Goal: Task Accomplishment & Management: Manage account settings

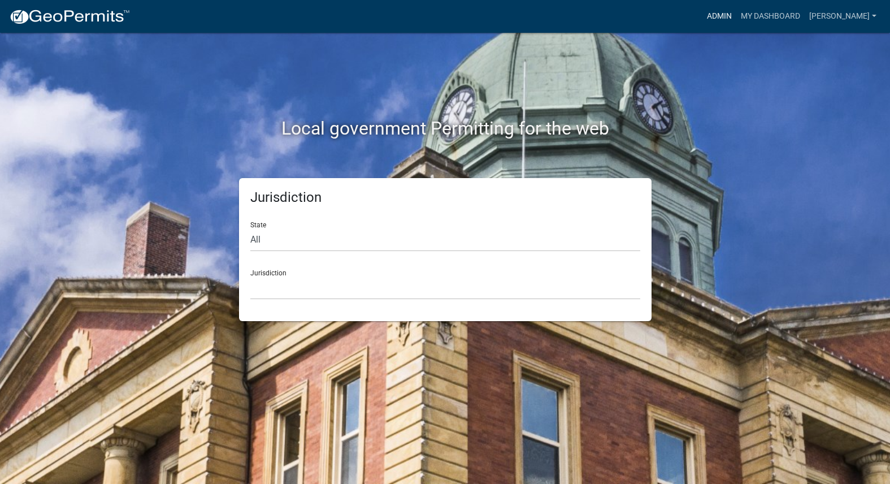
click at [736, 12] on link "Admin" at bounding box center [719, 16] width 34 height 21
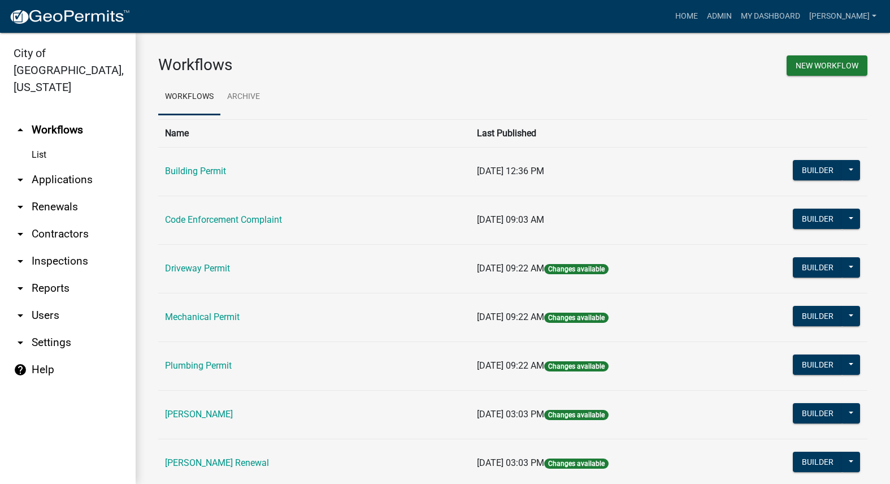
click at [196, 216] on link "Code Enforcement Complaint" at bounding box center [223, 219] width 117 height 11
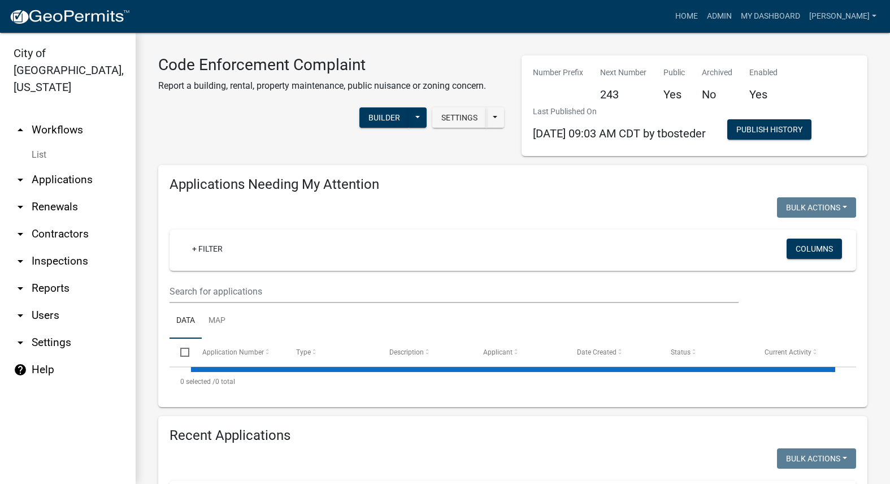
select select "3: 100"
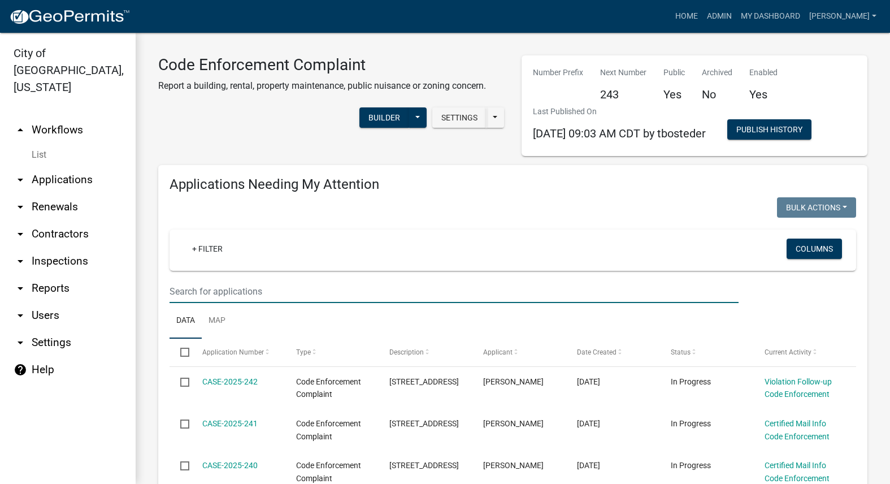
click at [228, 293] on input "text" at bounding box center [454, 291] width 569 height 23
type input "239"
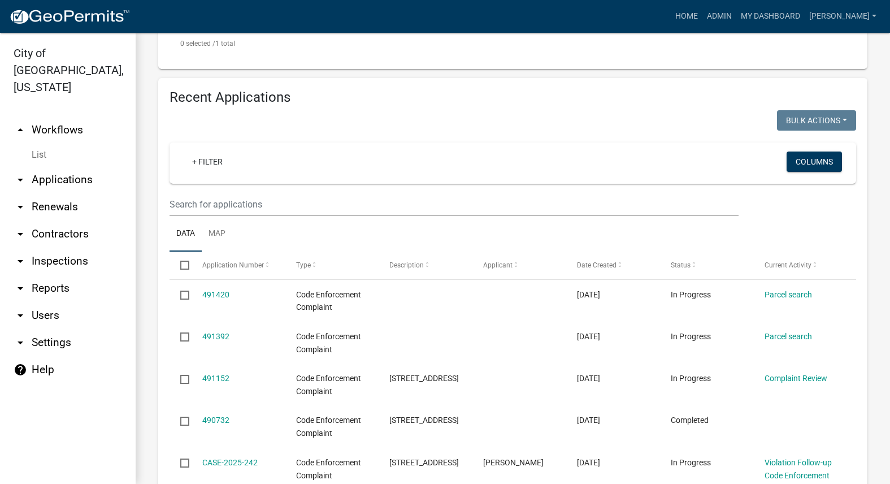
scroll to position [396, 0]
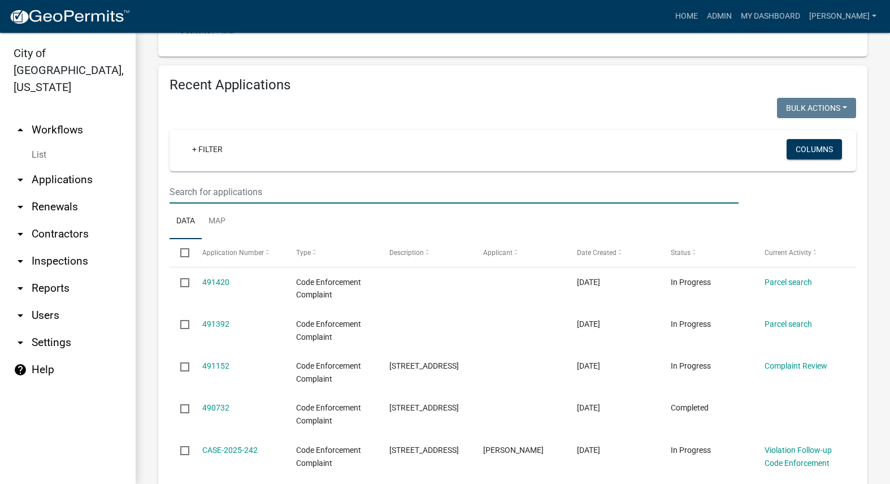
click at [227, 201] on input "text" at bounding box center [454, 191] width 569 height 23
type input "239"
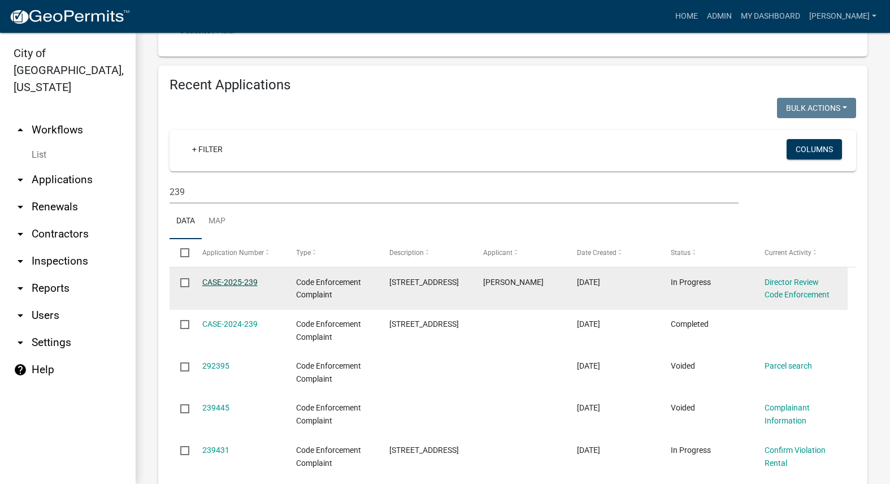
click at [225, 282] on link "CASE-2025-239" at bounding box center [229, 281] width 55 height 9
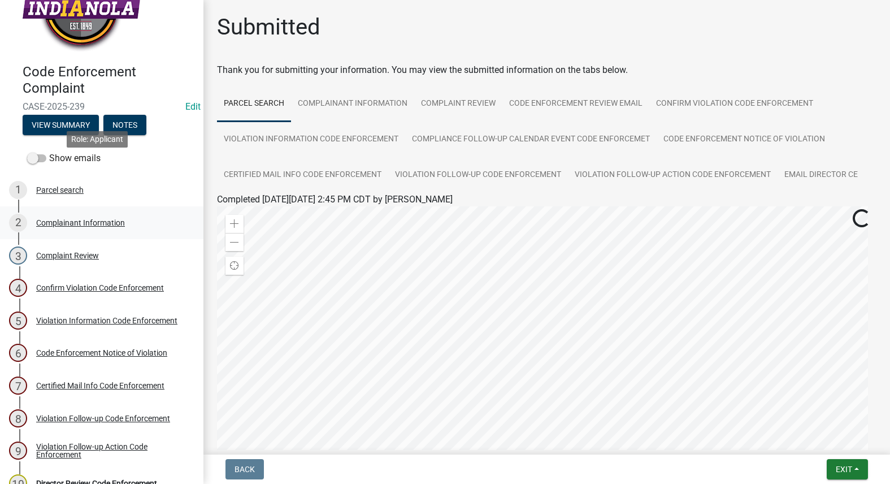
scroll to position [95, 0]
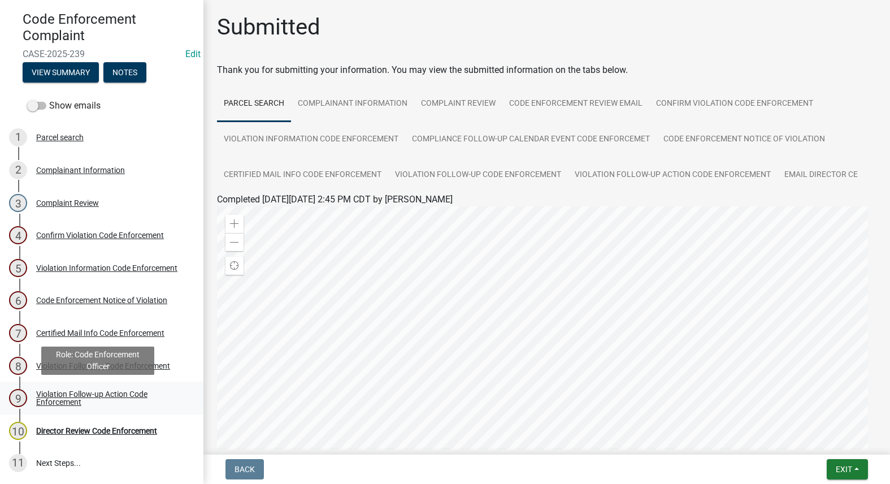
click at [51, 392] on div "Violation Follow-up Action Code Enforcement" at bounding box center [110, 398] width 149 height 16
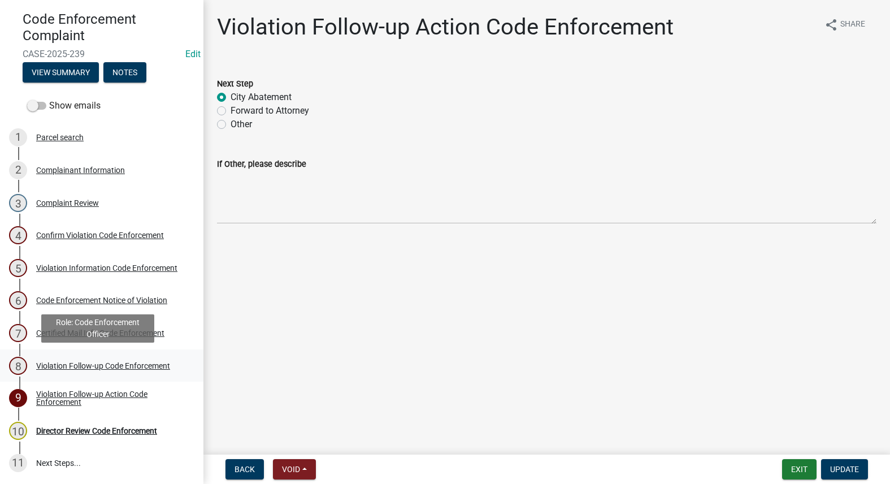
click at [50, 358] on div "8 Violation Follow-up Code Enforcement" at bounding box center [97, 366] width 176 height 18
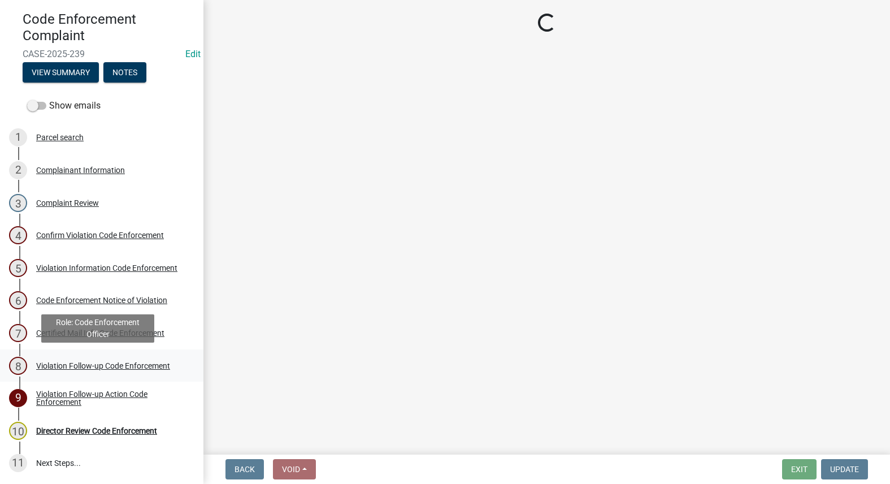
select select "90f24476-4bfd-40de-b340-4f29c833af21"
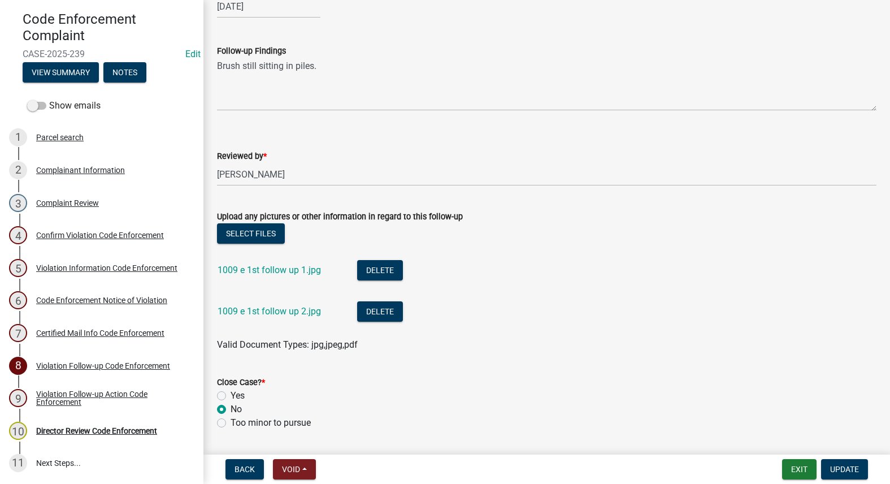
scroll to position [223, 0]
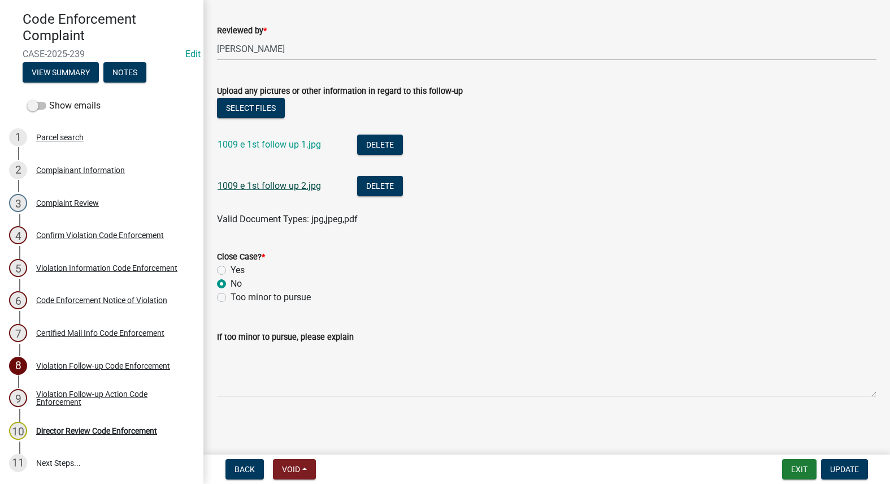
click at [265, 185] on link "1009 e 1st follow up 2.jpg" at bounding box center [269, 185] width 103 height 11
click at [284, 144] on link "1009 e 1st follow up 1.jpg" at bounding box center [269, 144] width 103 height 11
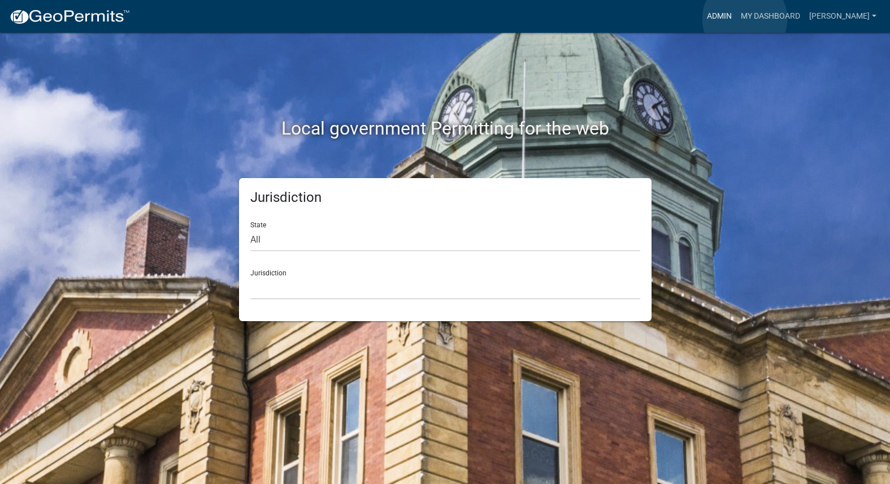
click at [736, 19] on link "Admin" at bounding box center [719, 16] width 34 height 21
